Goal: Transaction & Acquisition: Purchase product/service

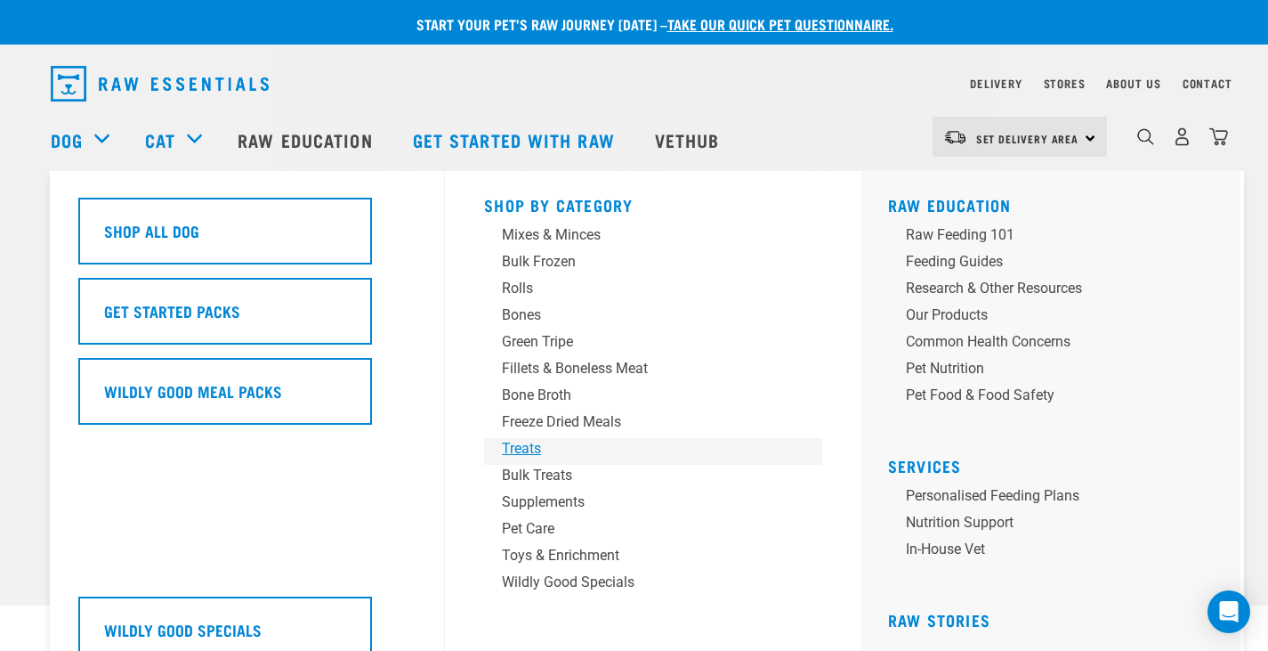
click at [546, 441] on div "Treats" at bounding box center [641, 448] width 278 height 21
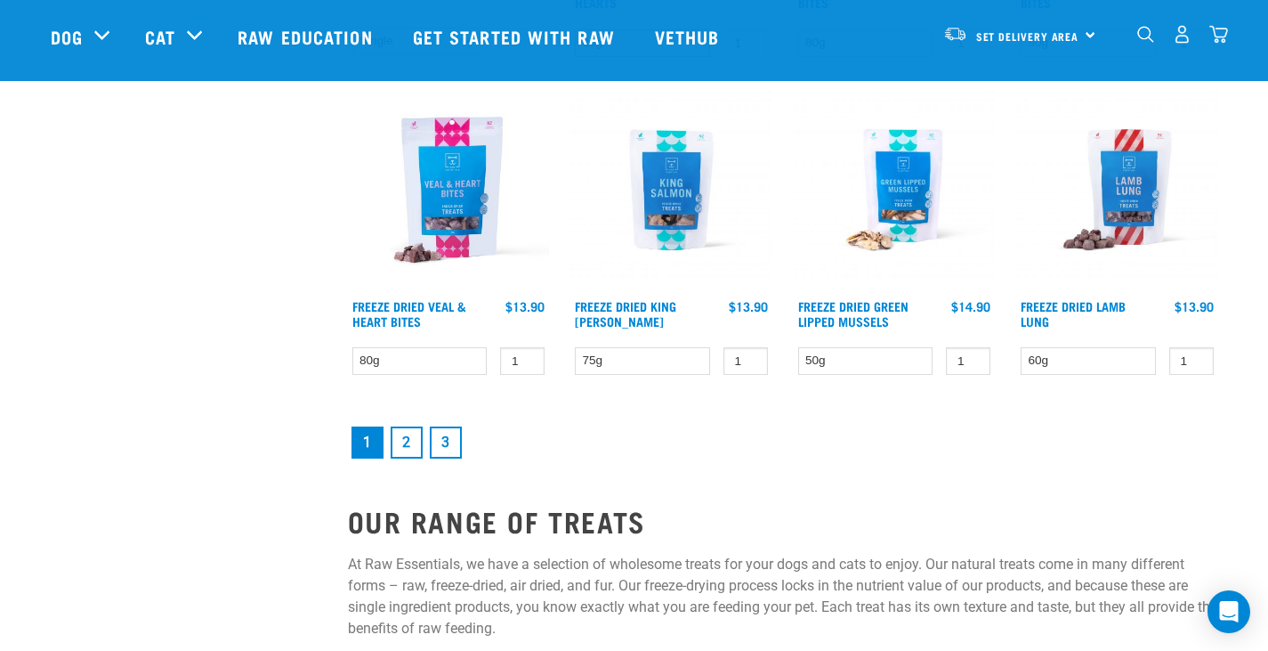
scroll to position [2403, 0]
click at [397, 441] on link "2" at bounding box center [407, 441] width 32 height 32
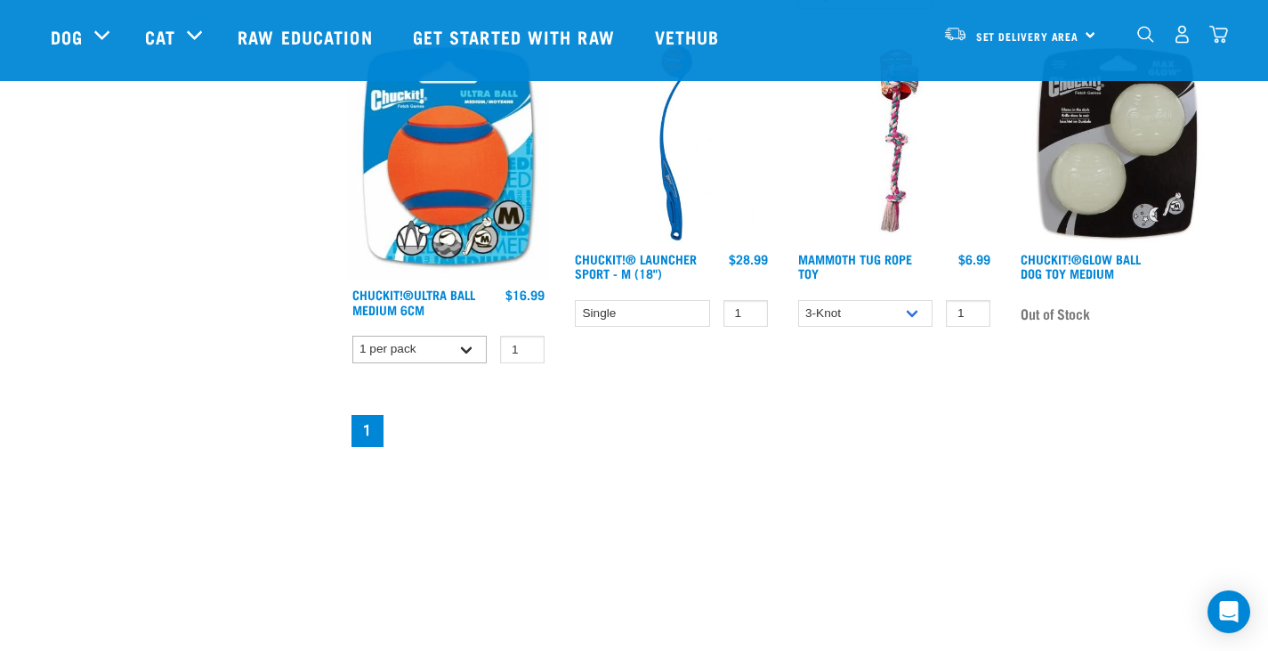
scroll to position [712, 0]
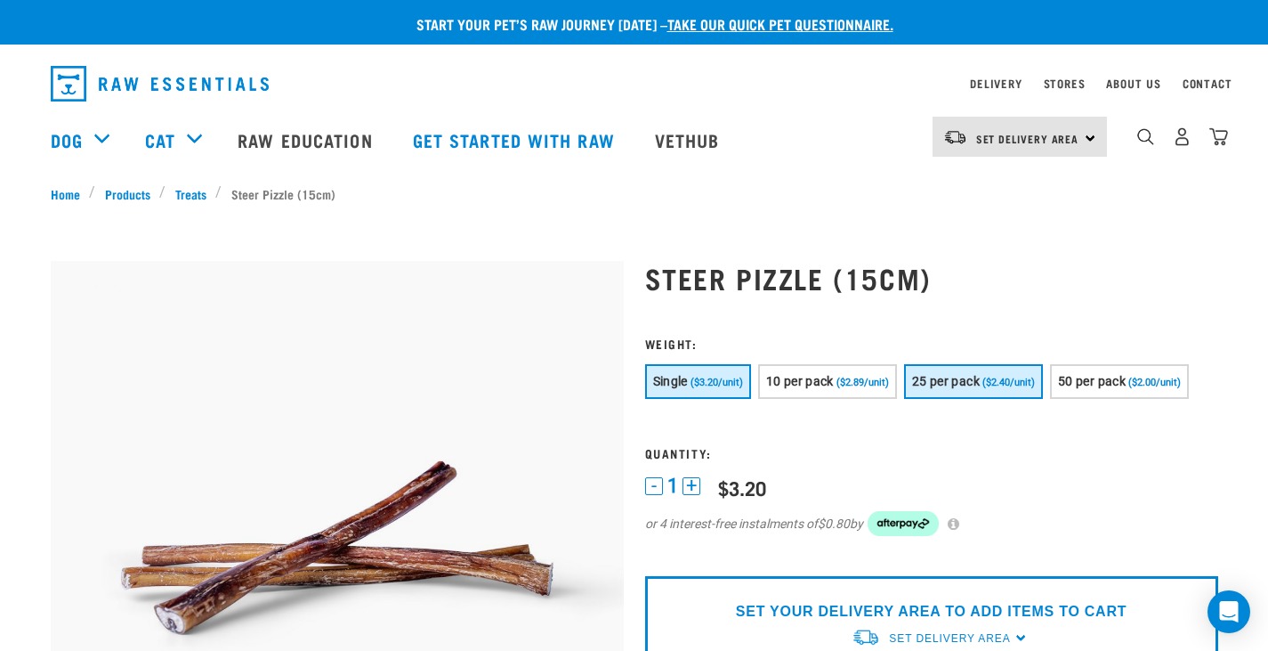
click at [966, 384] on span "25 per pack" at bounding box center [946, 381] width 68 height 14
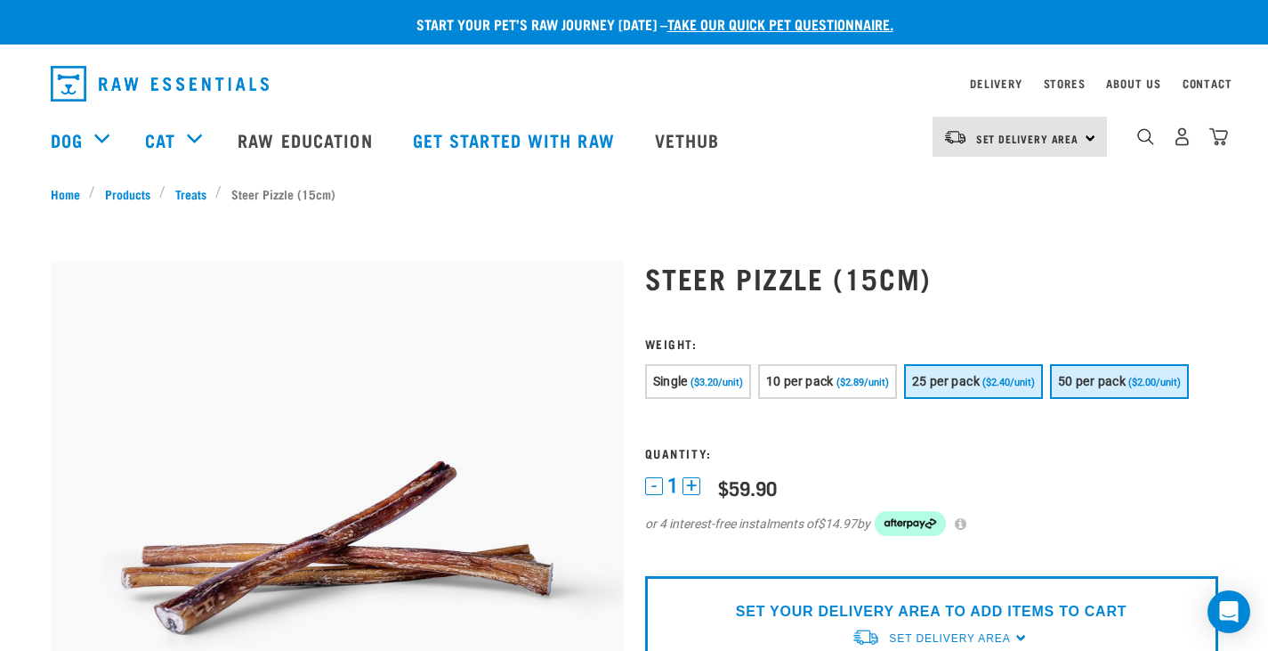
click at [1124, 388] on span "50 per pack" at bounding box center [1092, 381] width 68 height 14
click at [986, 376] on span "($2.40/unit)" at bounding box center [1008, 382] width 53 height 12
click at [1087, 380] on span "50 per pack" at bounding box center [1092, 381] width 68 height 14
click at [960, 379] on span "25 per pack" at bounding box center [946, 381] width 68 height 14
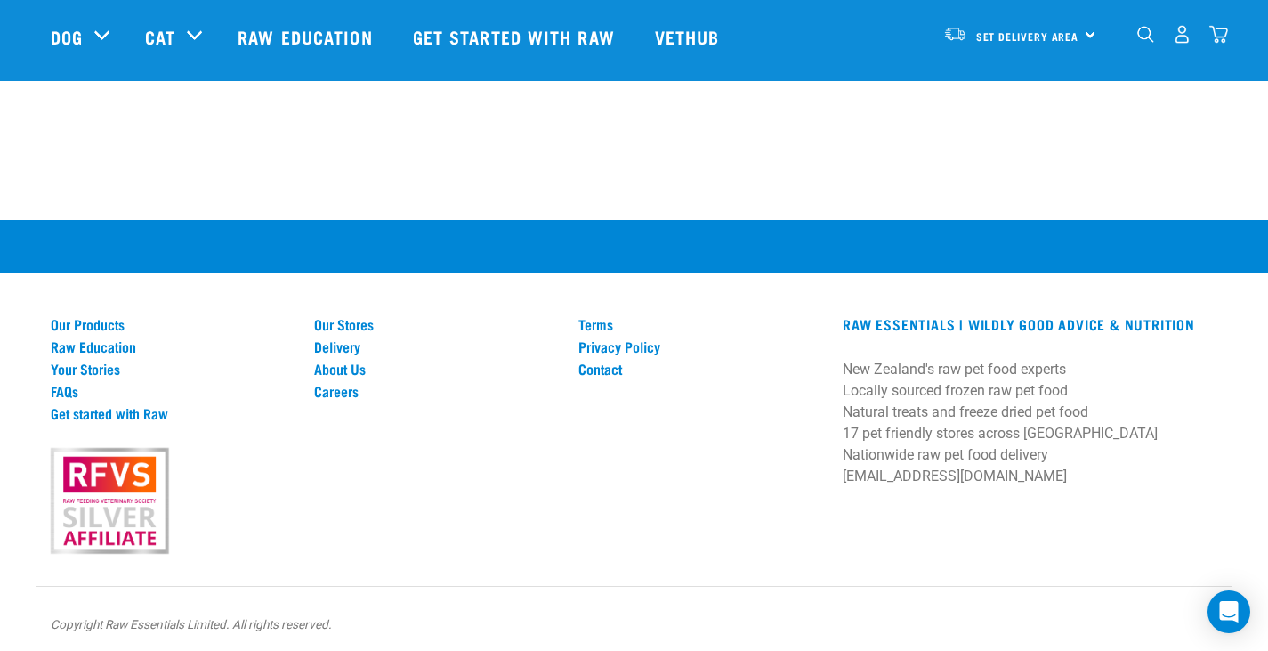
scroll to position [1579, 0]
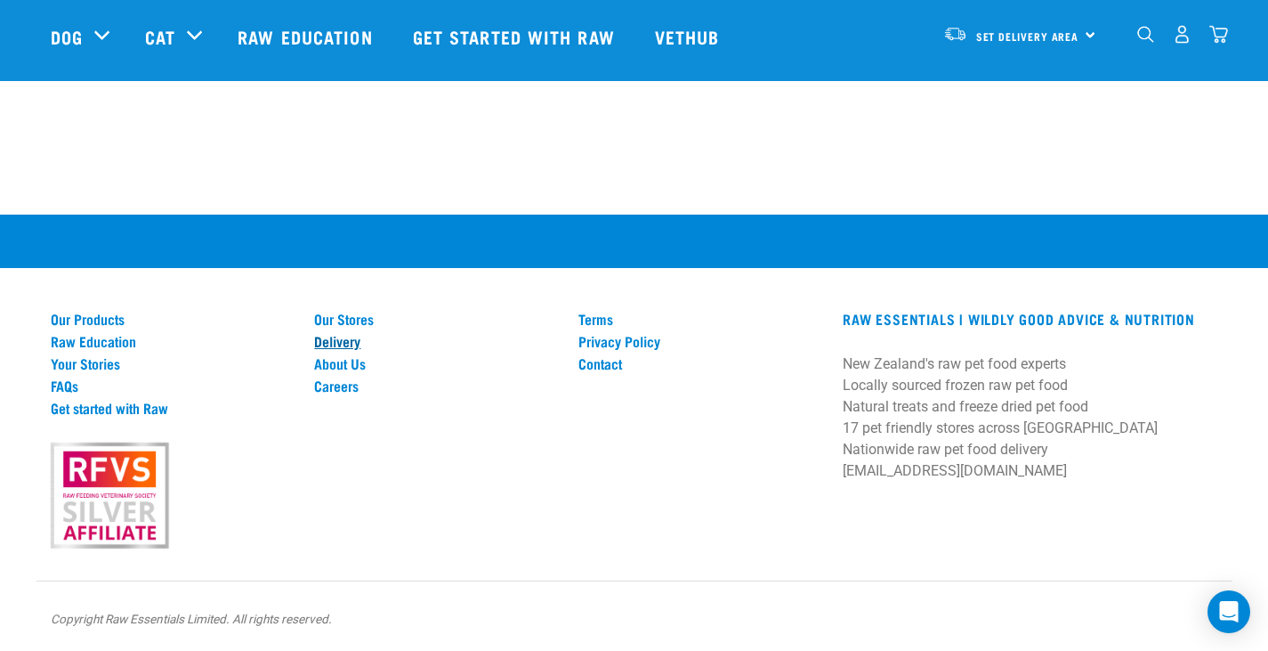
click at [333, 343] on link "Delivery" at bounding box center [435, 341] width 243 height 16
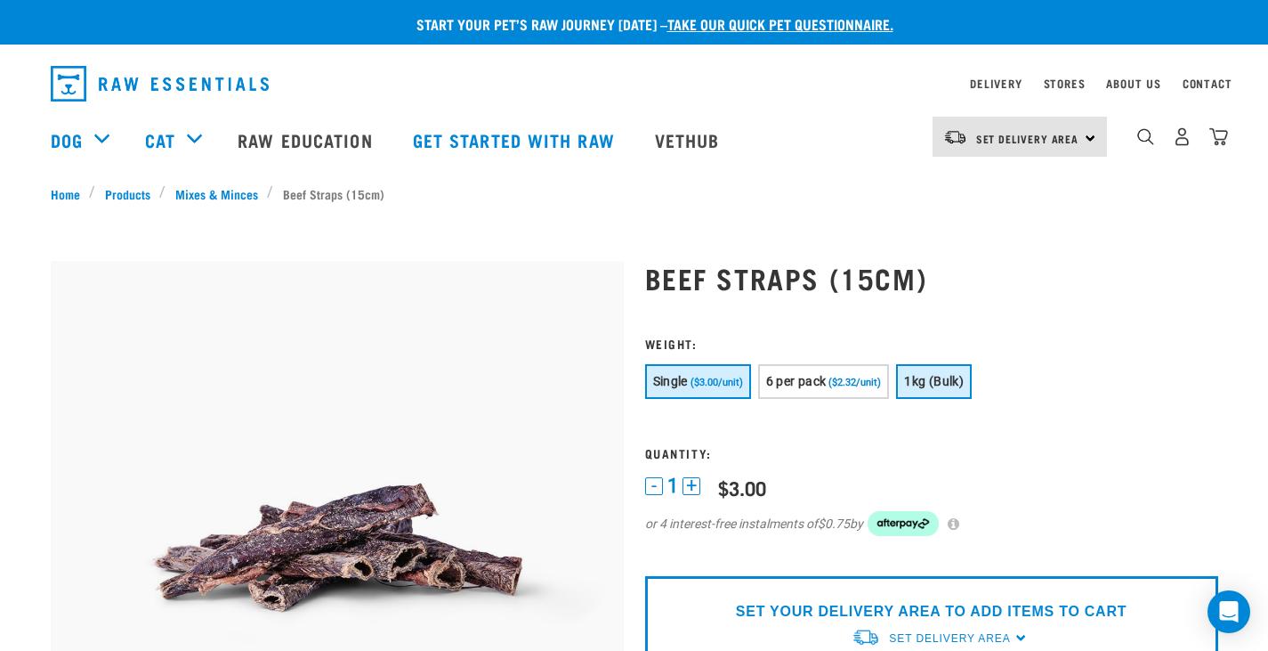
click at [930, 384] on span "1kg (Bulk)" at bounding box center [934, 381] width 60 height 14
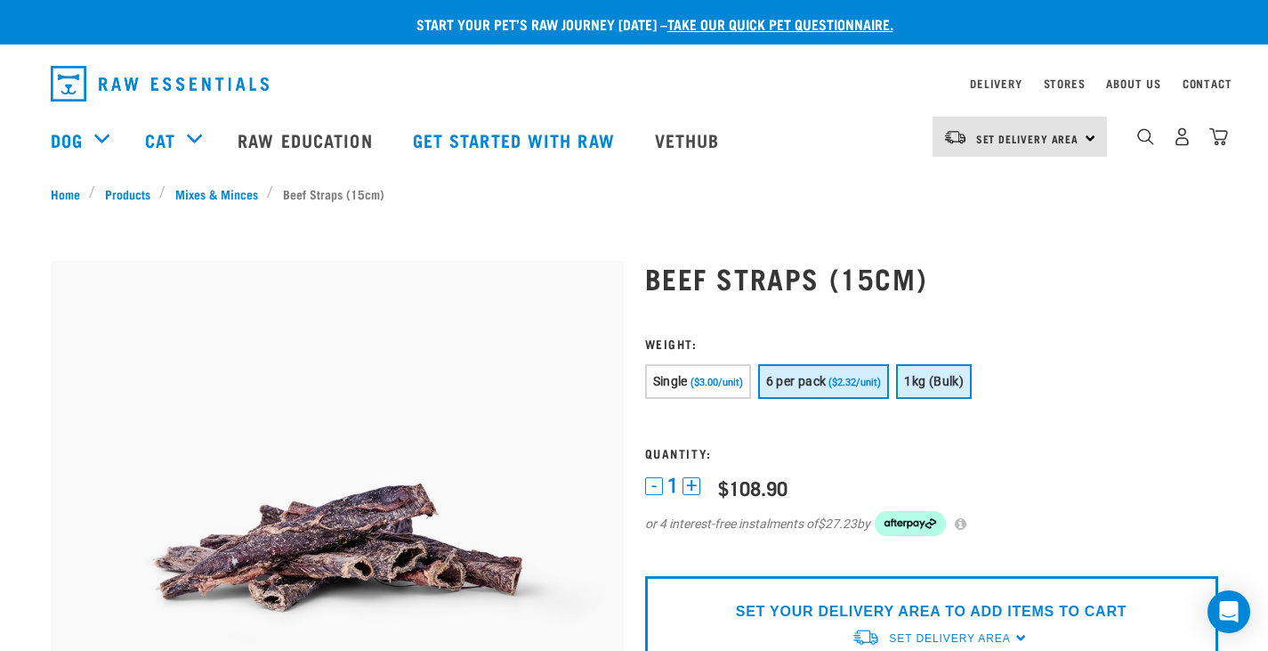
click at [836, 384] on span "($2.32/unit)" at bounding box center [855, 382] width 53 height 12
click at [922, 372] on button "1kg (Bulk)" at bounding box center [934, 381] width 76 height 35
click at [834, 379] on span "($2.32/unit)" at bounding box center [855, 382] width 53 height 12
click at [951, 380] on span "1kg (Bulk)" at bounding box center [934, 381] width 60 height 14
click at [851, 375] on button "6 per pack ($2.32/unit)" at bounding box center [824, 381] width 132 height 35
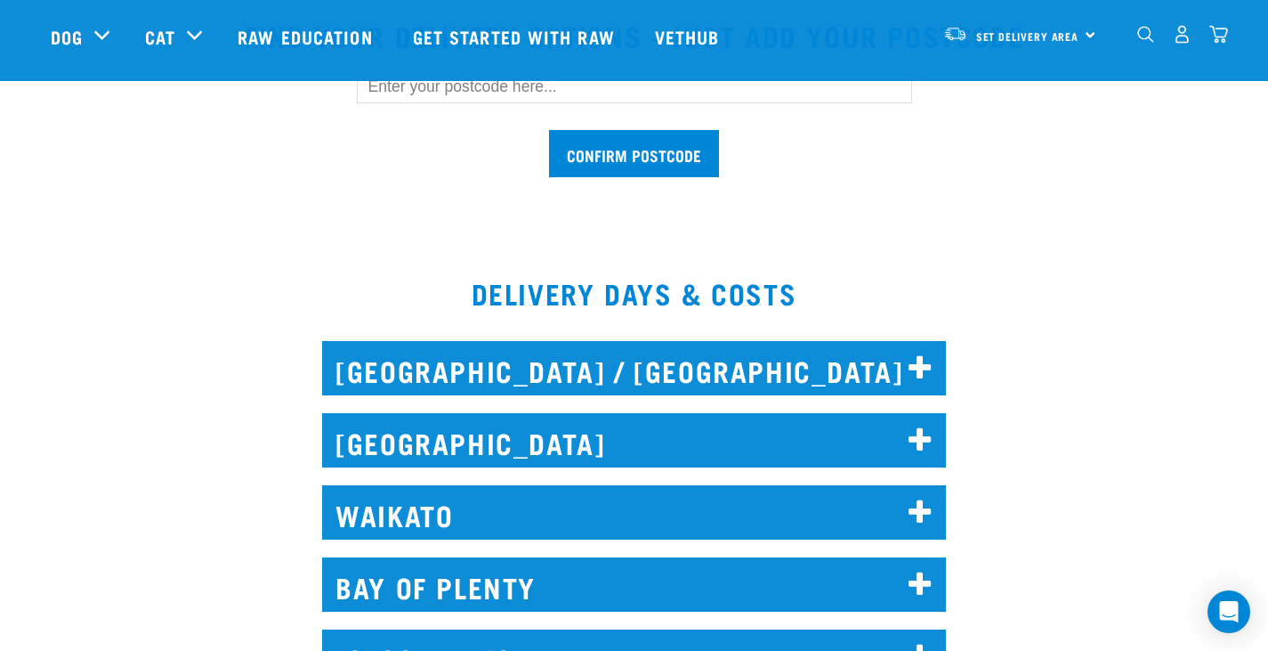
scroll to position [801, 0]
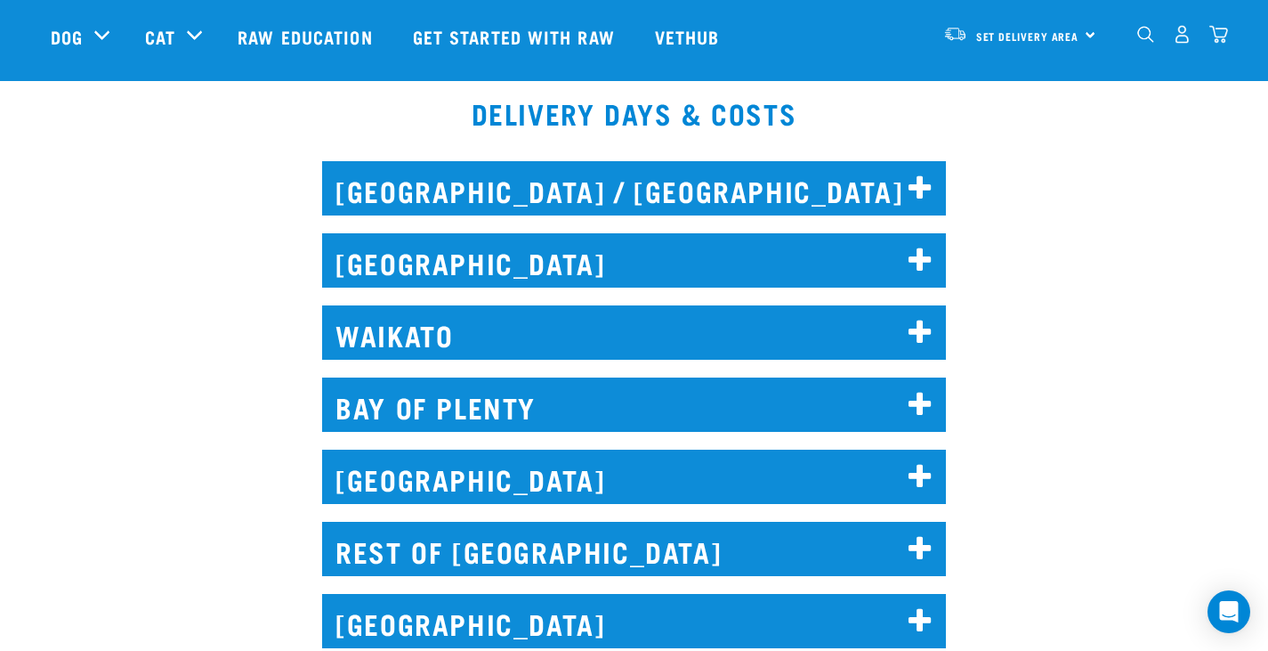
click at [339, 488] on h2 "[GEOGRAPHIC_DATA]" at bounding box center [634, 476] width 624 height 54
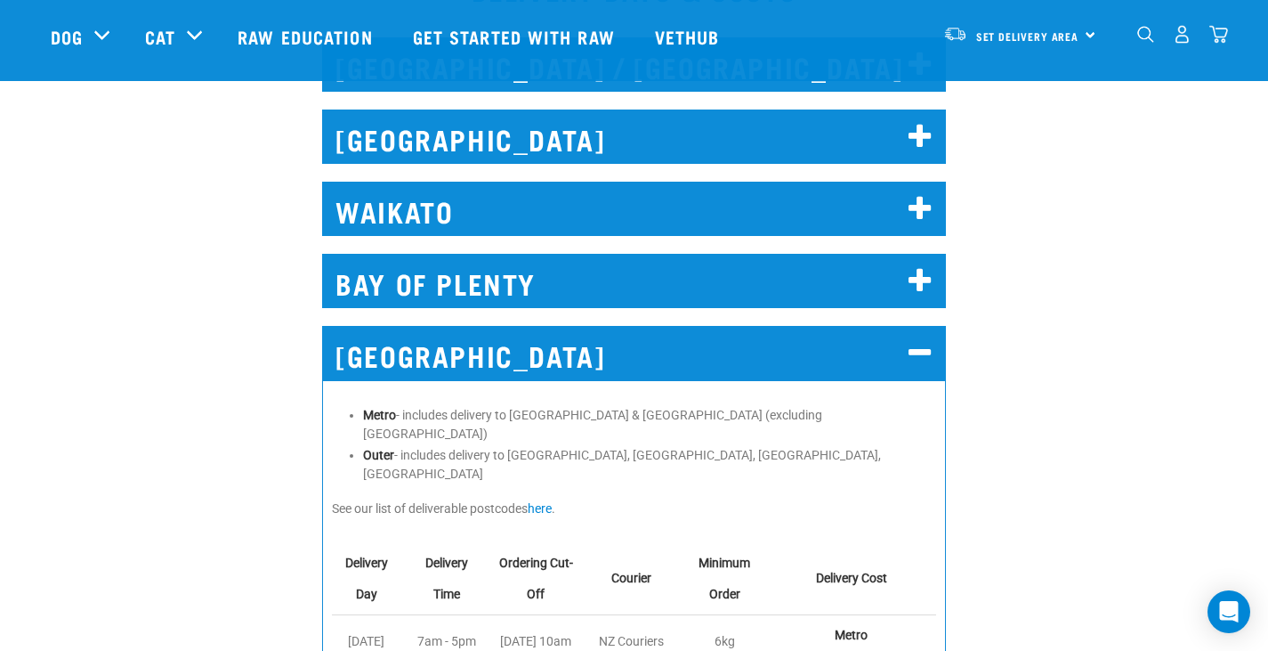
scroll to position [890, 0]
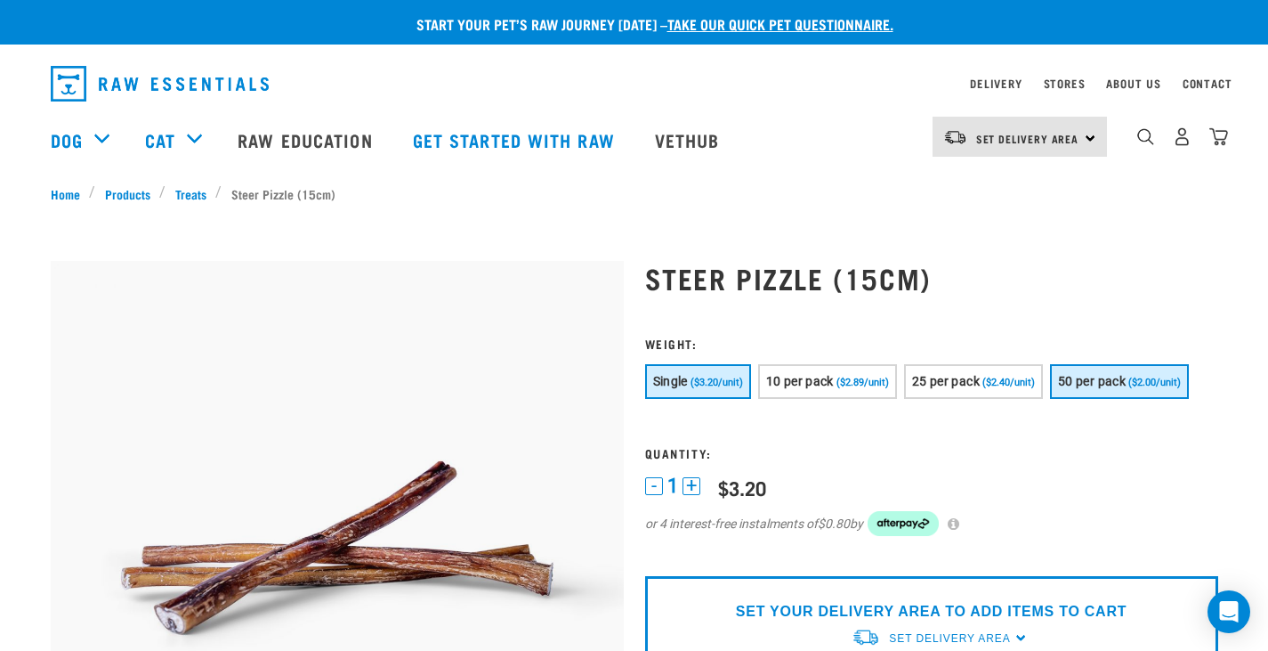
click at [1105, 375] on span "50 per pack" at bounding box center [1092, 381] width 68 height 14
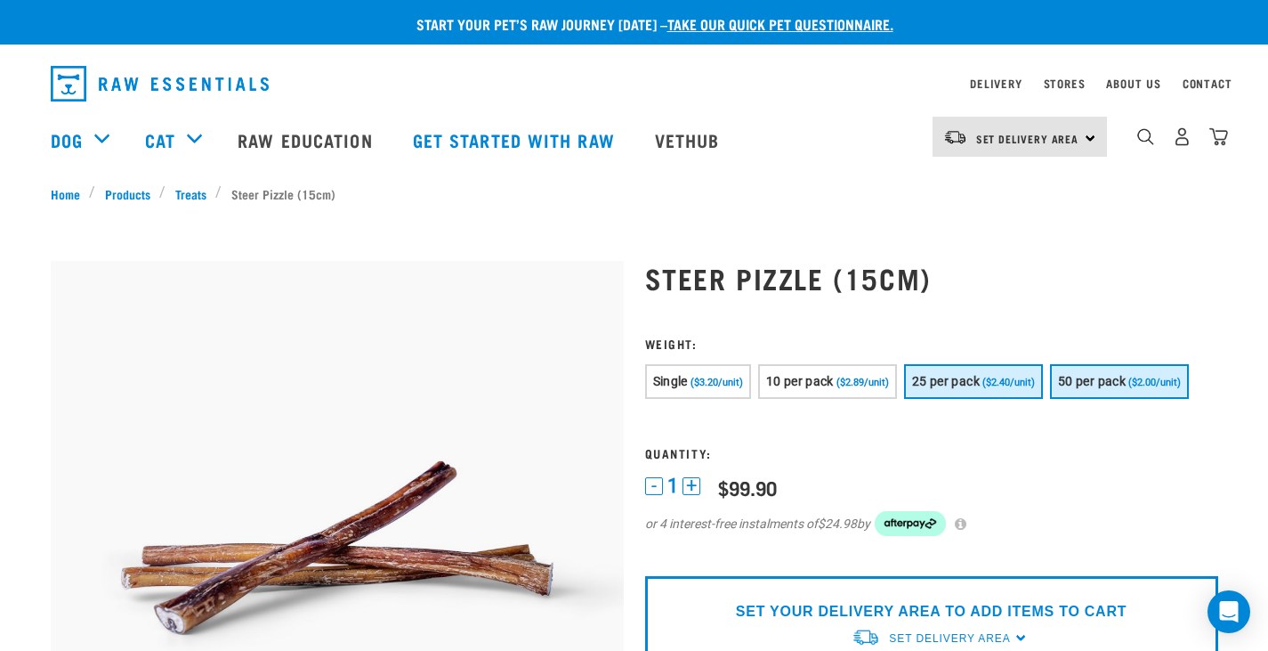
click at [989, 381] on span "($2.40/unit)" at bounding box center [1008, 382] width 53 height 12
click at [1093, 376] on span "50 per pack" at bounding box center [1092, 381] width 68 height 14
